Goal: Navigation & Orientation: Find specific page/section

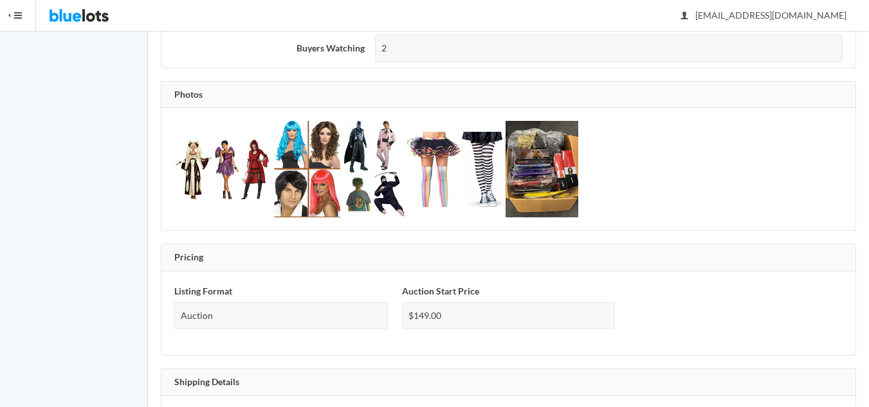
scroll to position [534, 0]
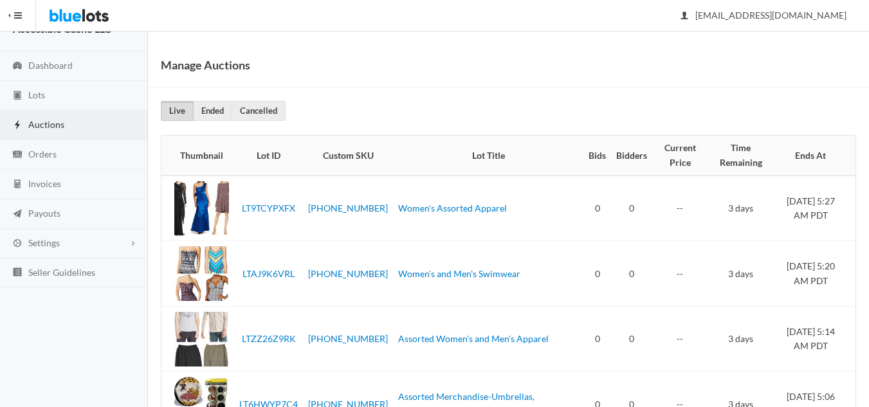
scroll to position [23, 0]
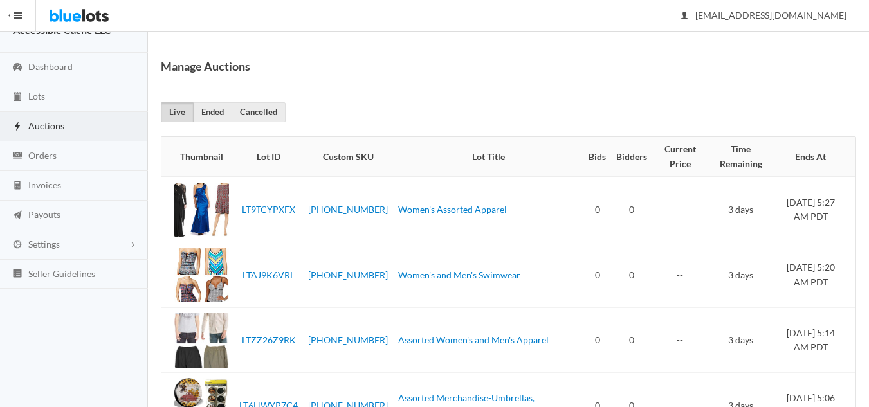
click at [51, 127] on span "Auctions" at bounding box center [46, 125] width 36 height 11
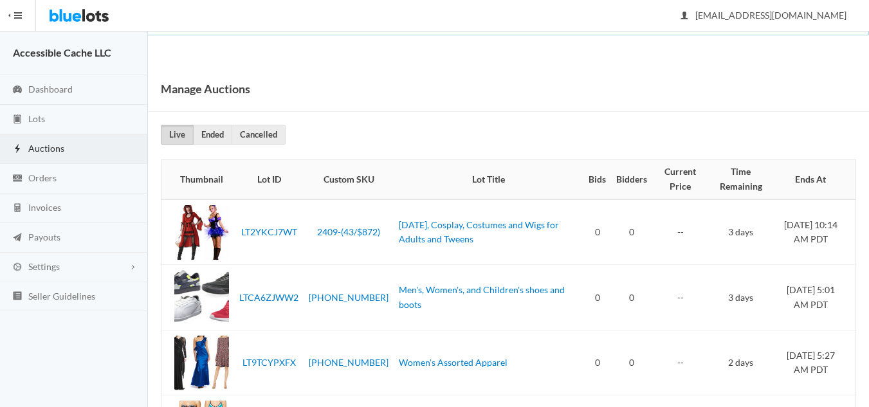
click at [78, 15] on img at bounding box center [79, 15] width 60 height 31
